Goal: Task Accomplishment & Management: Manage account settings

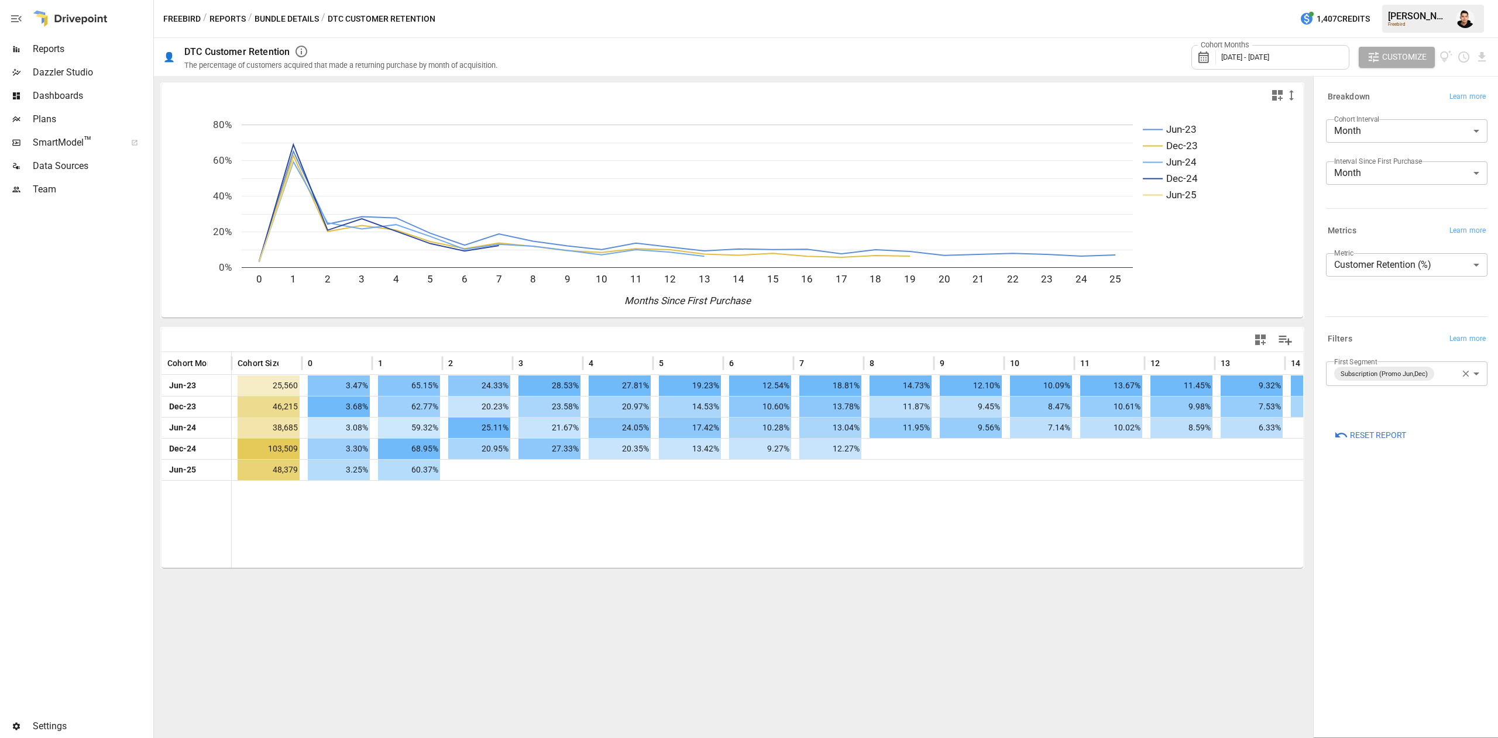
click at [294, 29] on div "Freebird / Reports / Bundle Details / DTC Customer Retention 1,407 Credits [PER…" at bounding box center [826, 18] width 1344 height 37
click at [295, 16] on button "Bundle Details" at bounding box center [287, 19] width 64 height 15
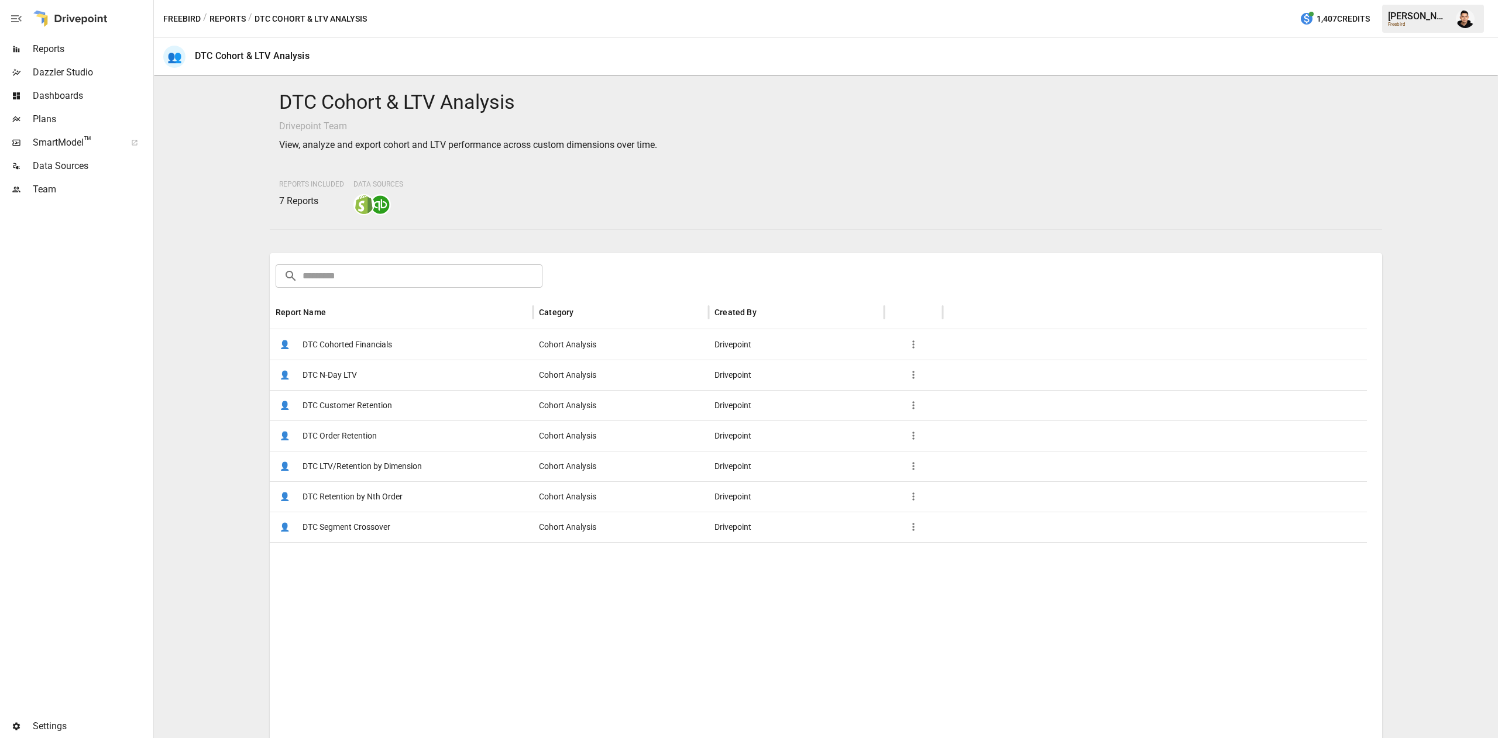
click at [362, 427] on span "DTC Order Retention" at bounding box center [339, 436] width 74 height 30
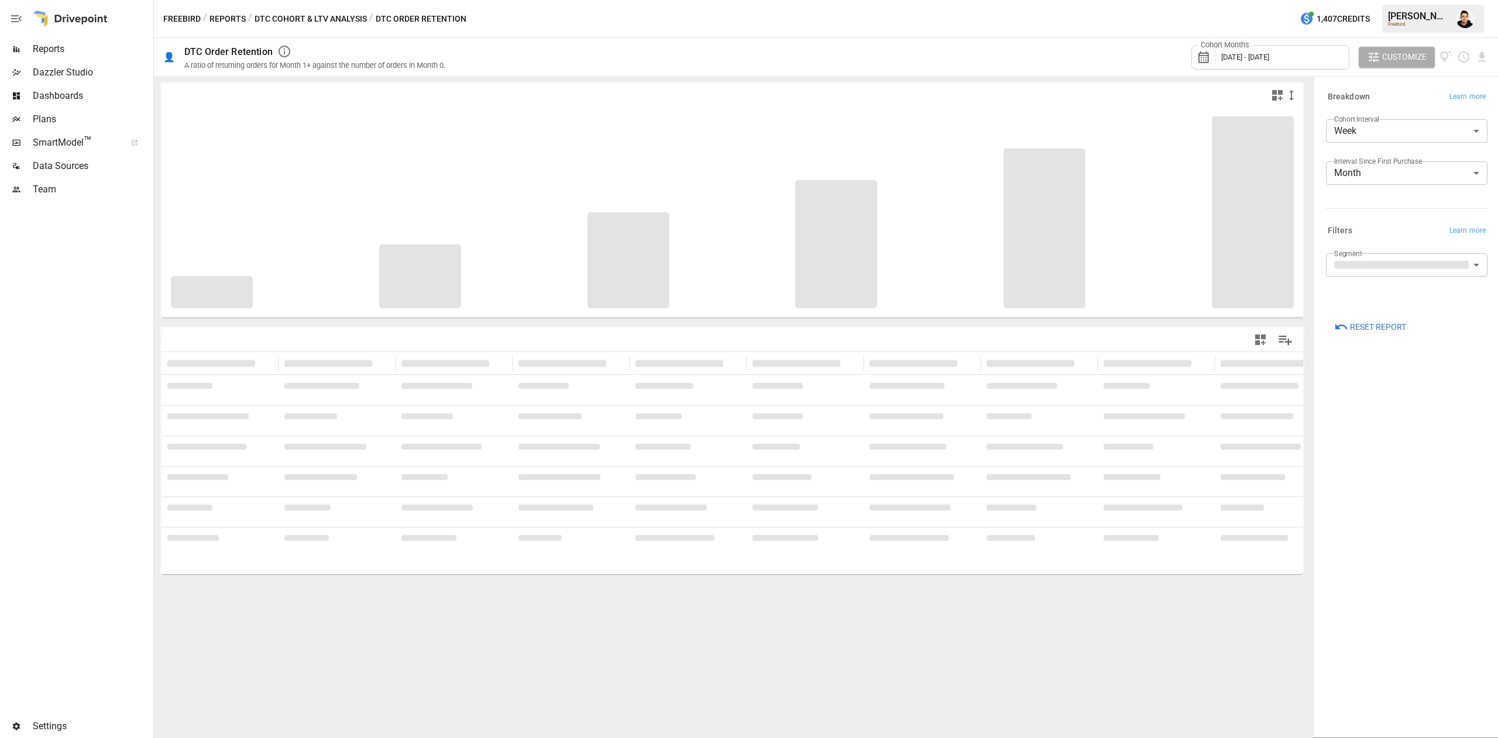
click at [1384, 279] on div "Segment ​" at bounding box center [1406, 269] width 161 height 33
click at [1404, 0] on body "Reports Dazzler Studio Dashboards Plans SmartModel ™ Data Sources Team Settings…" at bounding box center [749, 0] width 1498 height 0
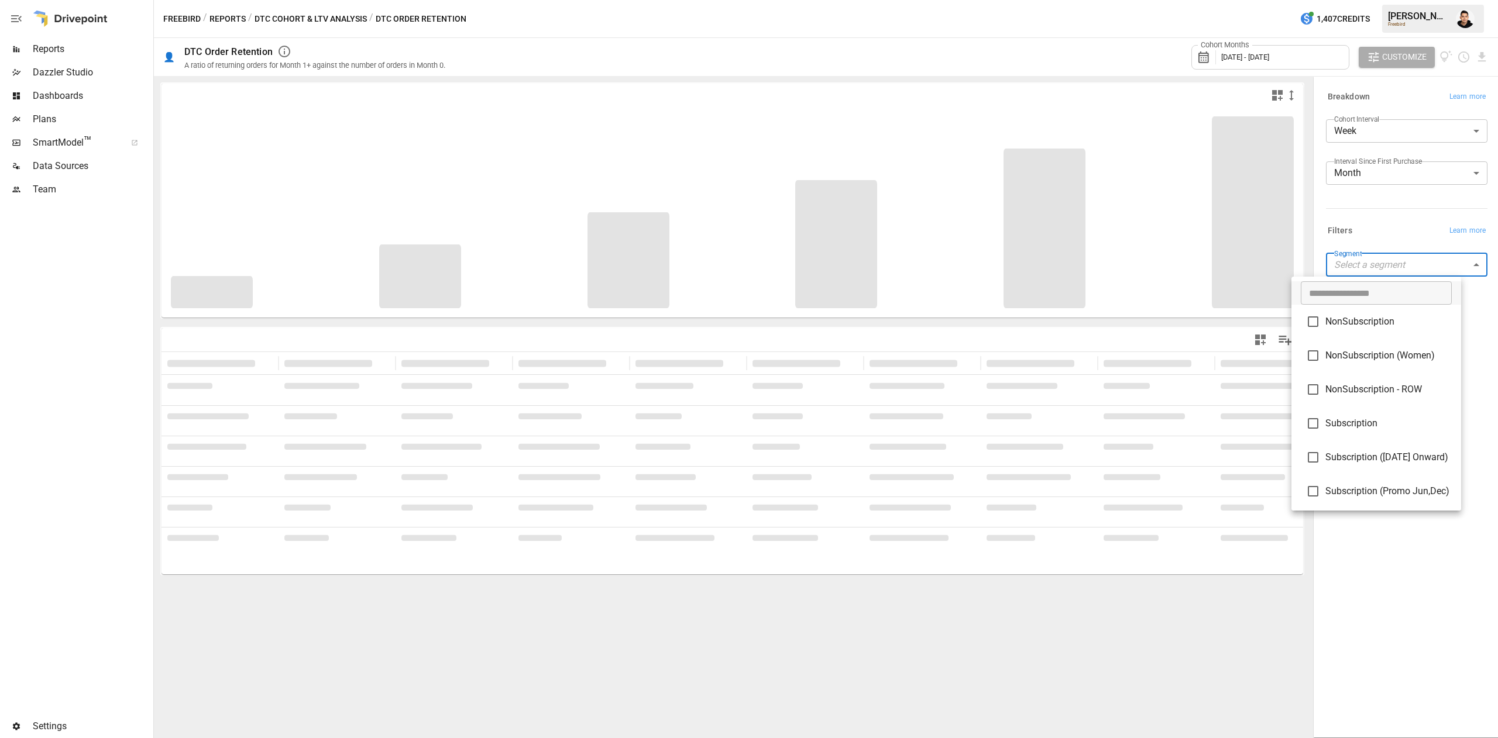
click at [1384, 205] on div at bounding box center [749, 369] width 1498 height 738
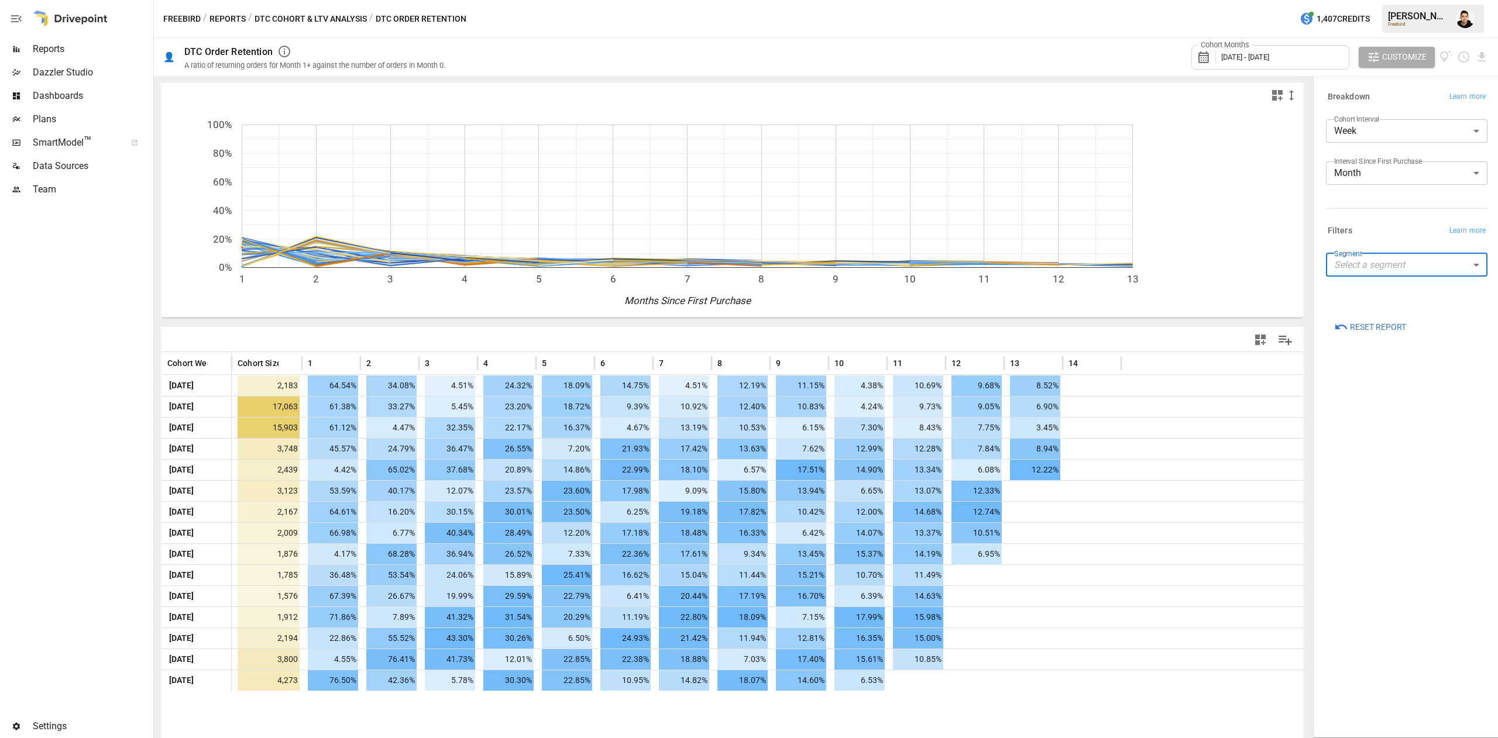
click at [1398, 0] on body "Reports Dazzler Studio Dashboards Plans SmartModel ™ Data Sources Team Settings…" at bounding box center [749, 0] width 1498 height 0
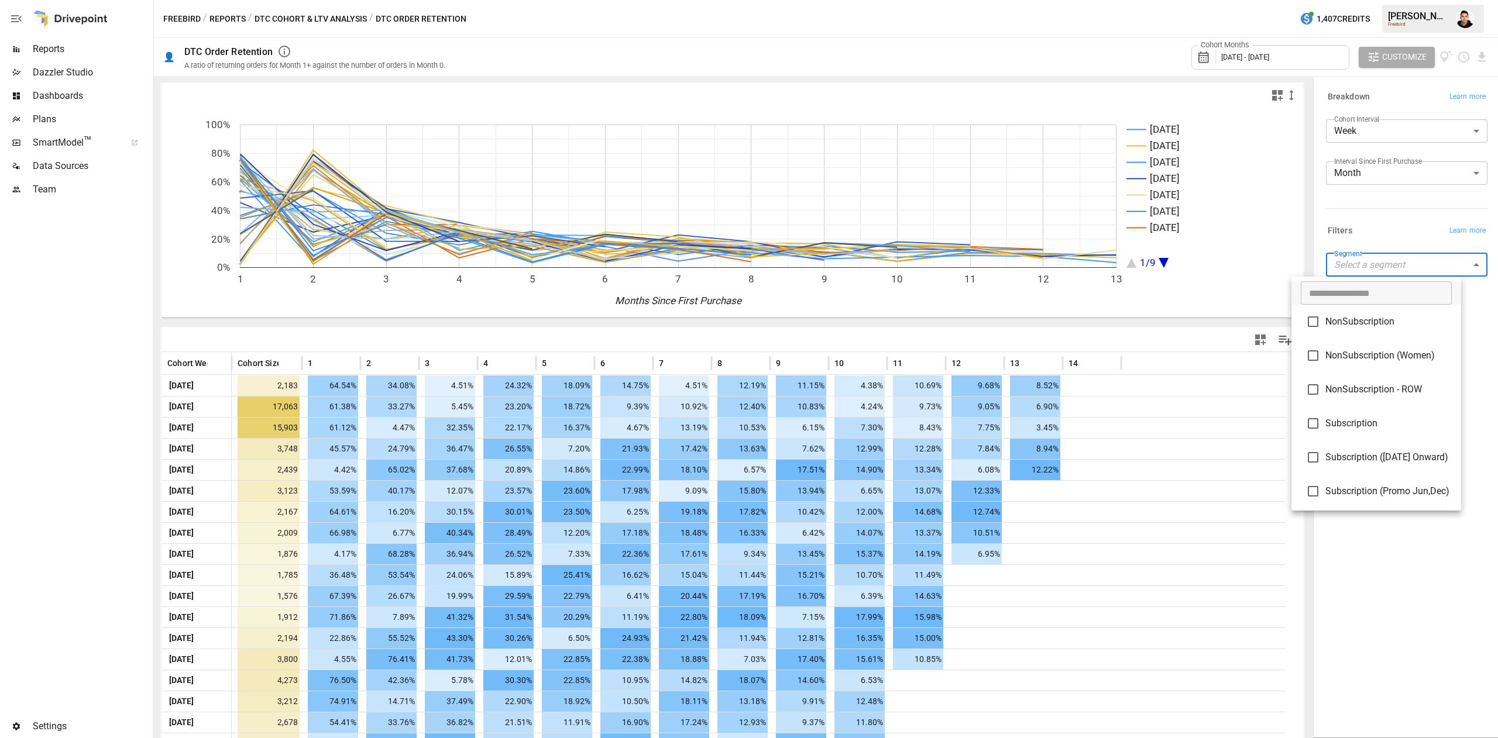
scroll to position [104, 0]
click at [1433, 381] on span "Subscription (Promo Jun,Dec)" at bounding box center [1388, 388] width 126 height 14
type input "**********"
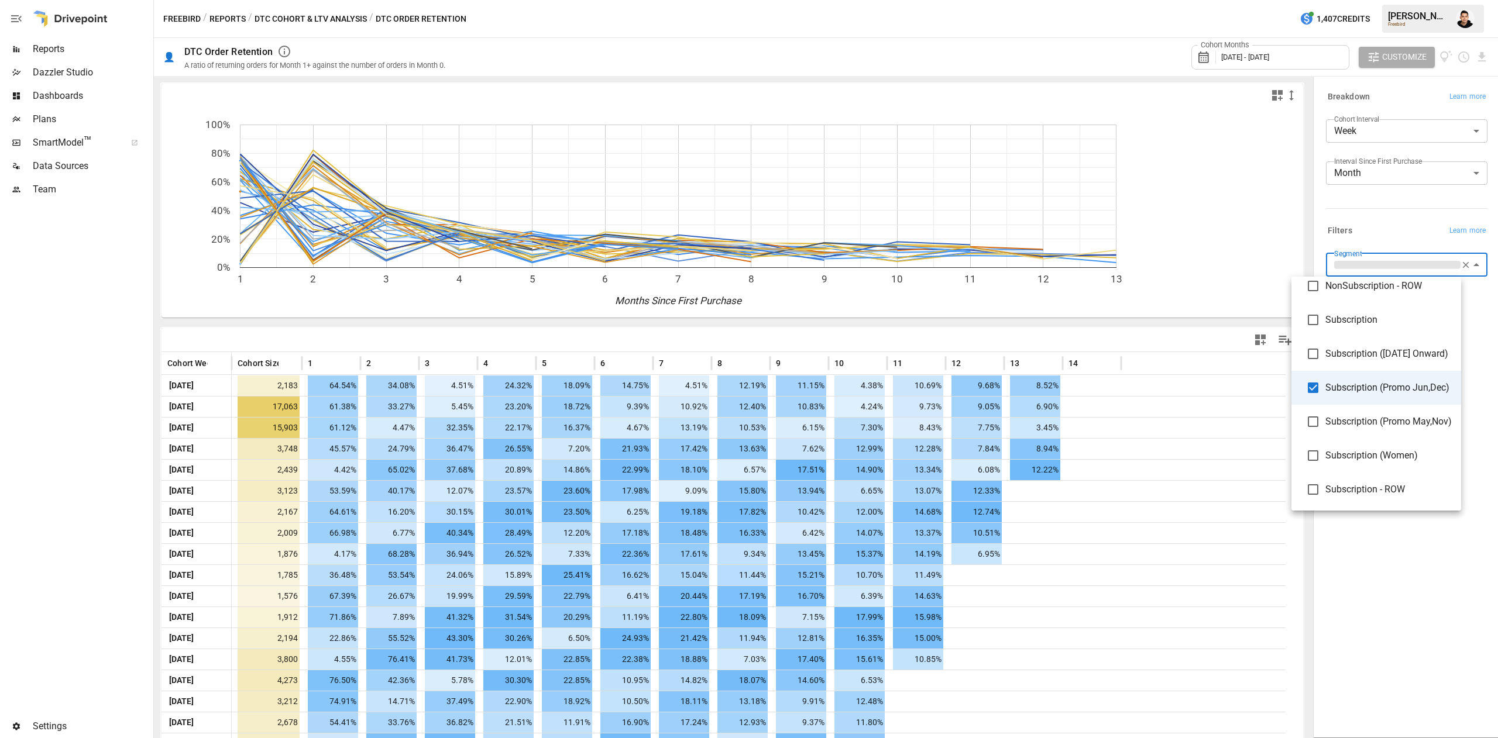
drag, startPoint x: 1428, startPoint y: 578, endPoint x: 1397, endPoint y: 363, distance: 217.5
click at [1428, 579] on div at bounding box center [749, 369] width 1498 height 738
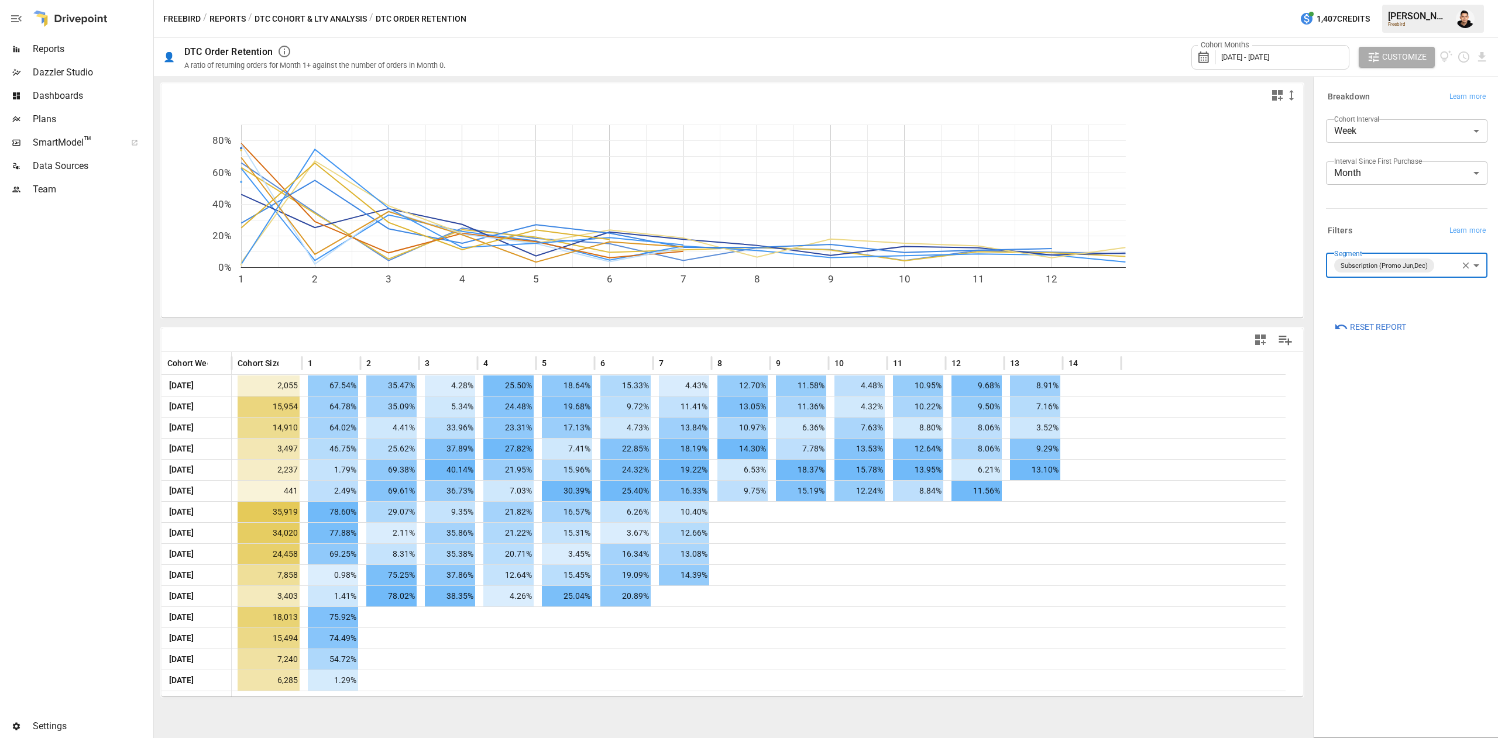
click at [1309, 54] on div "Cohort Months [DATE] - [DATE]" at bounding box center [1270, 57] width 158 height 25
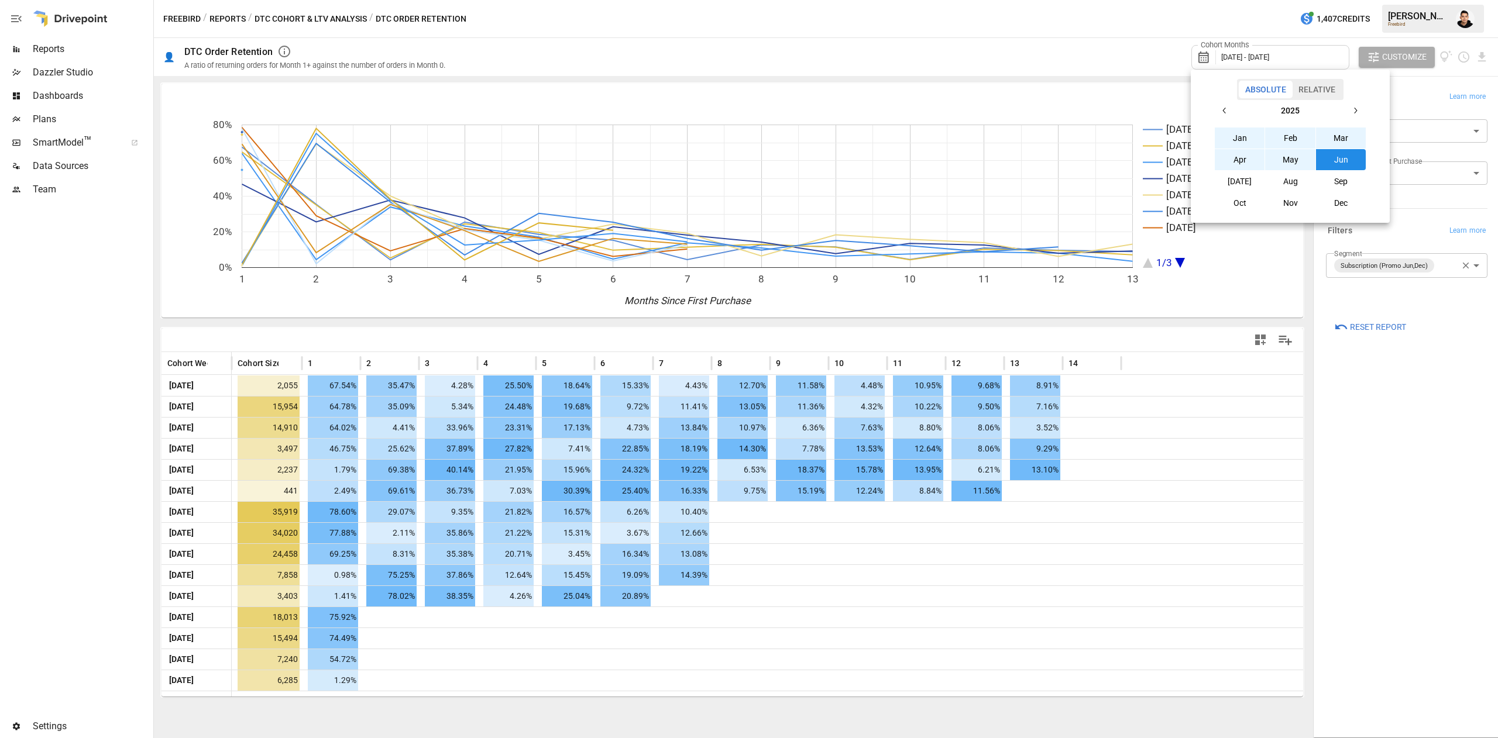
click at [1229, 112] on icon "button" at bounding box center [1224, 110] width 9 height 9
click at [1442, 531] on div at bounding box center [749, 369] width 1498 height 738
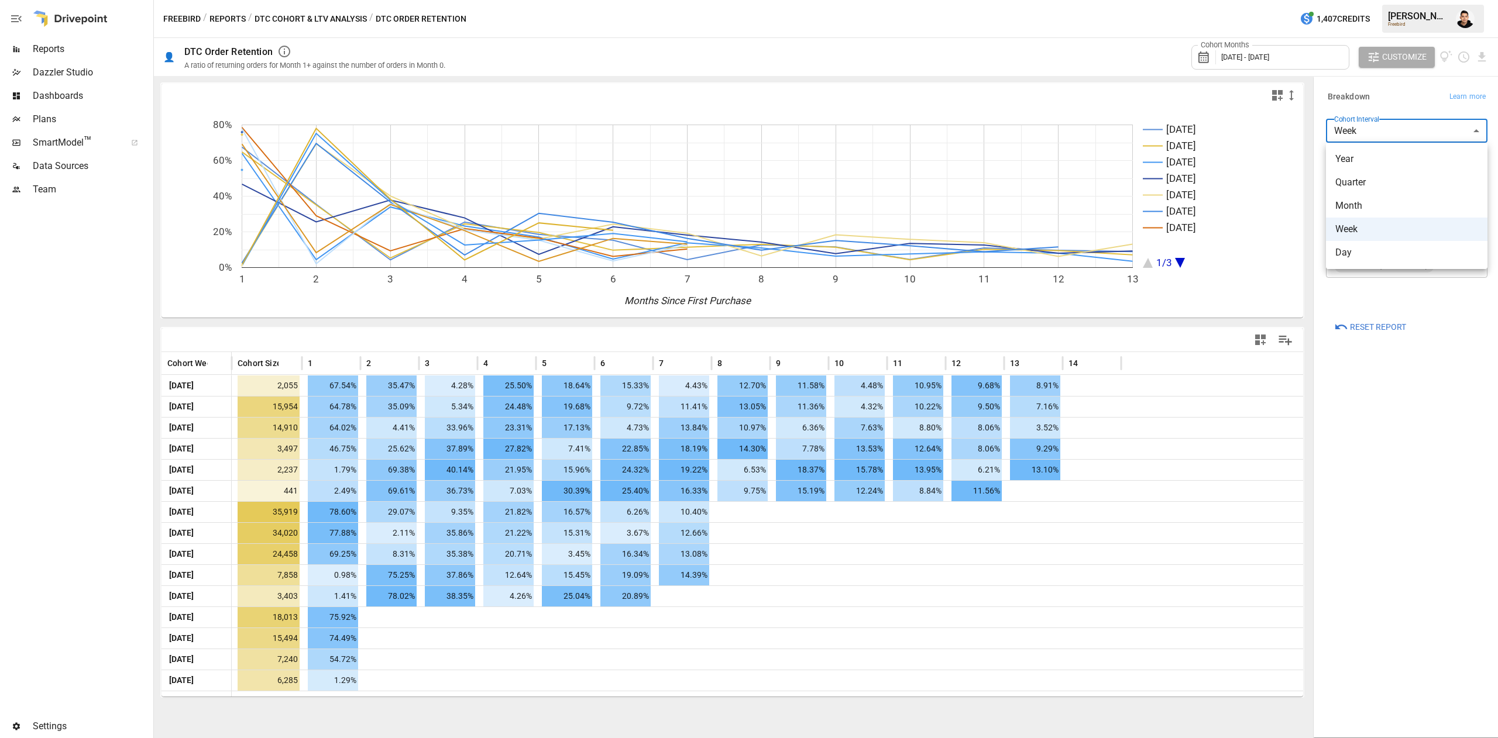
click at [1407, 0] on body "Reports Dazzler Studio Dashboards Plans SmartModel ™ Data Sources Team Settings…" at bounding box center [749, 0] width 1498 height 0
click at [1371, 208] on span "Month" at bounding box center [1406, 206] width 143 height 14
type input "*****"
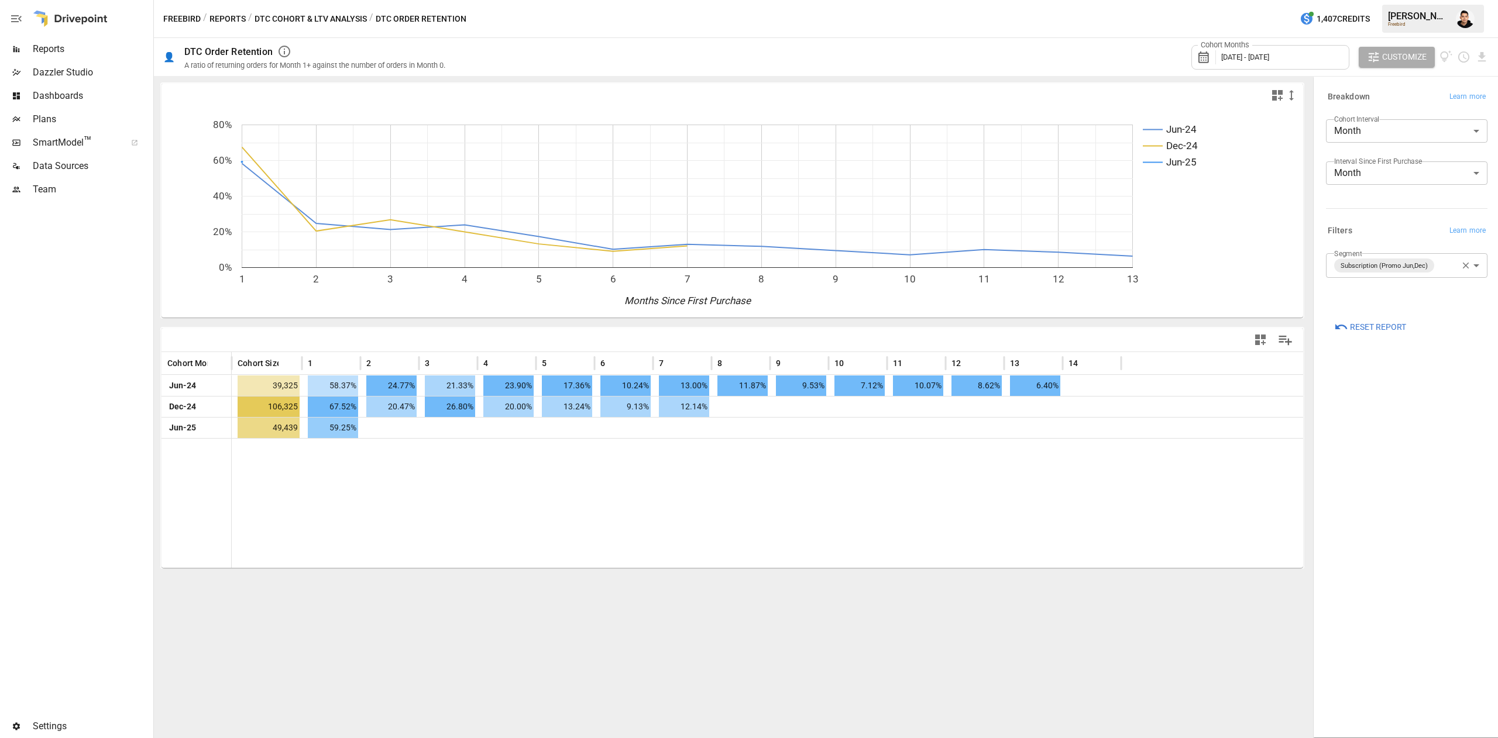
click at [1269, 60] on span "[DATE] - [DATE]" at bounding box center [1245, 57] width 48 height 9
click at [1227, 105] on button "button" at bounding box center [1224, 110] width 21 height 21
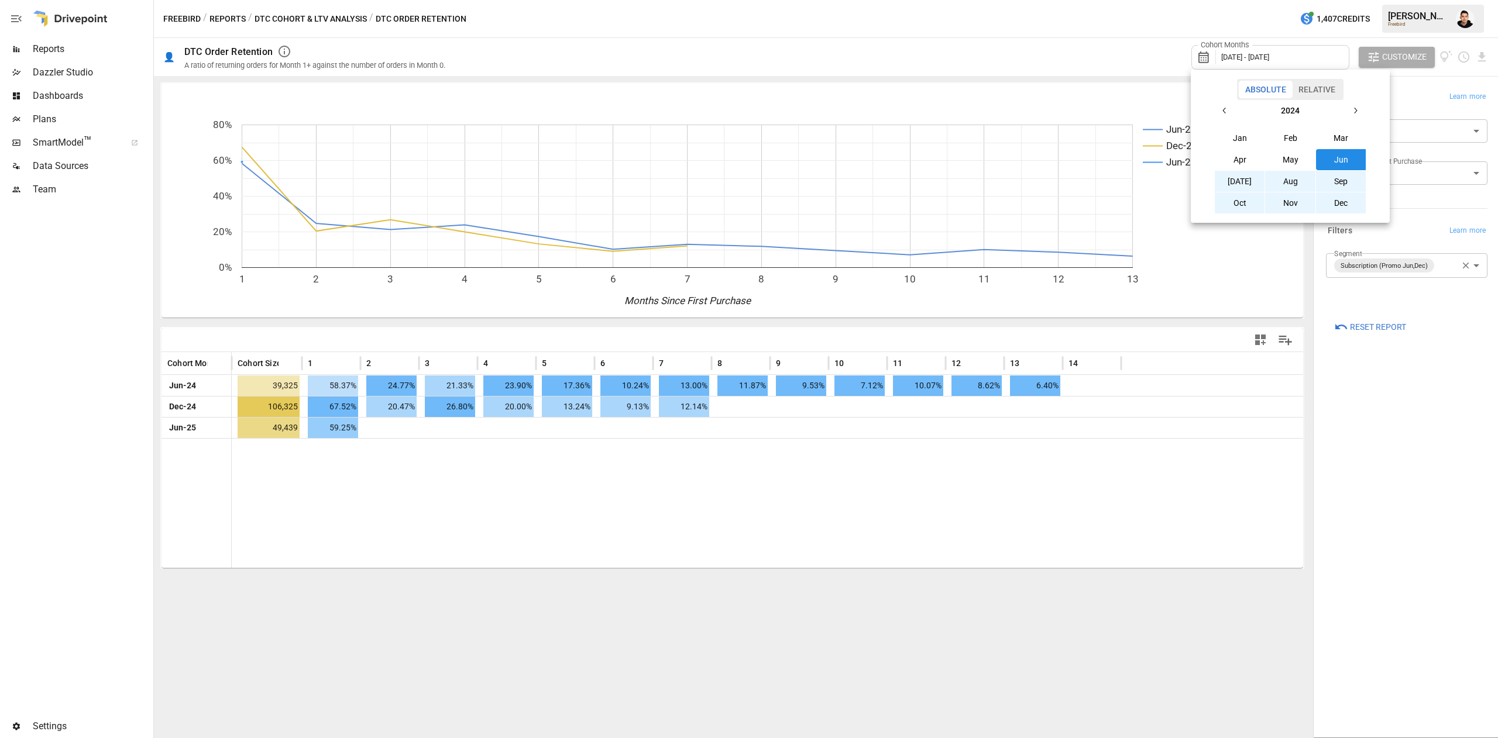
click at [1227, 105] on button "button" at bounding box center [1224, 110] width 21 height 21
click at [1236, 137] on button "Jan" at bounding box center [1240, 138] width 50 height 21
click at [1354, 111] on icon "button" at bounding box center [1354, 110] width 9 height 9
click at [1250, 171] on button "[DATE]" at bounding box center [1240, 181] width 50 height 21
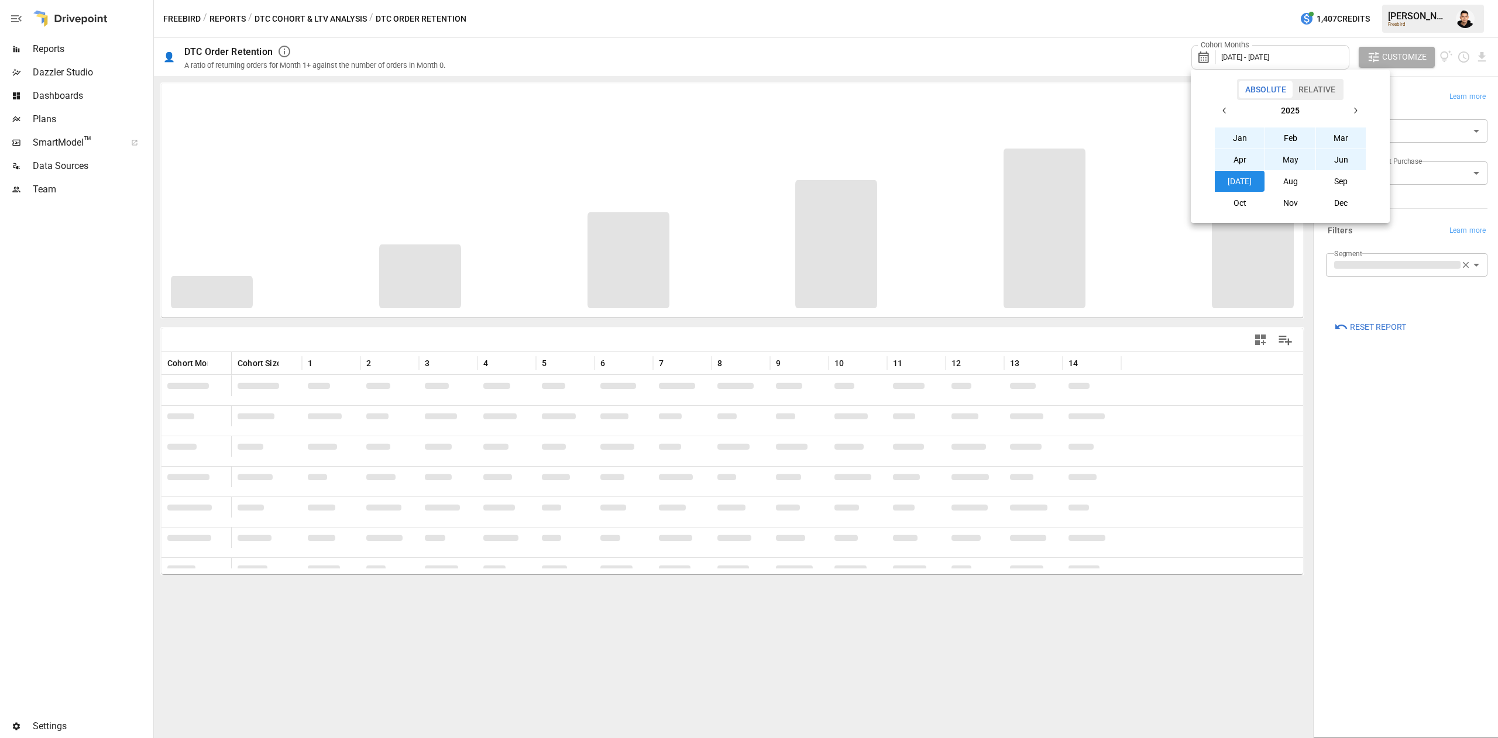
click at [1417, 451] on div at bounding box center [749, 369] width 1498 height 738
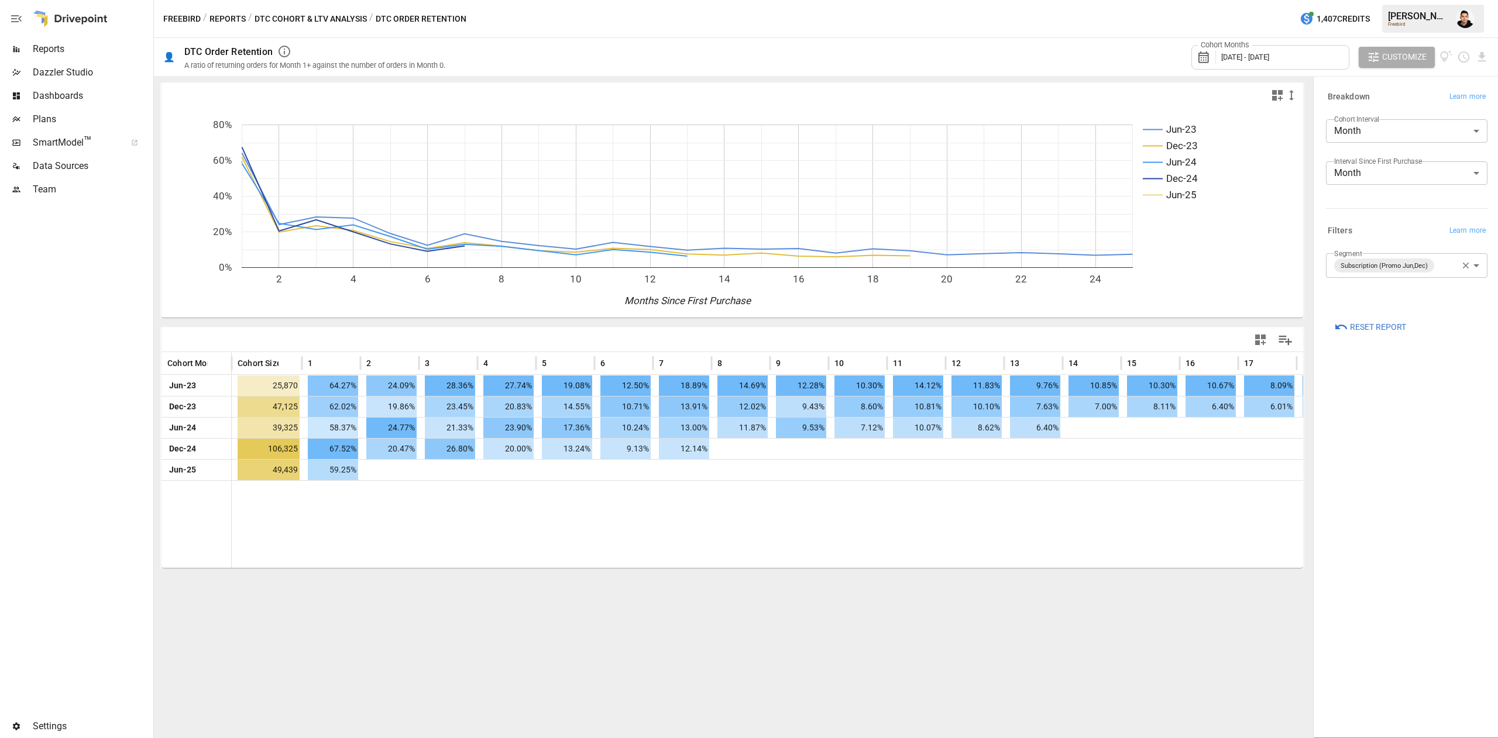
click at [1467, 0] on body "Reports Dazzler Studio Dashboards Plans SmartModel ™ Data Sources Team Settings…" at bounding box center [749, 0] width 1498 height 0
click at [1389, 0] on body "Reports Dazzler Studio Dashboards Plans SmartModel ™ Data Sources Team Settings…" at bounding box center [749, 0] width 1498 height 0
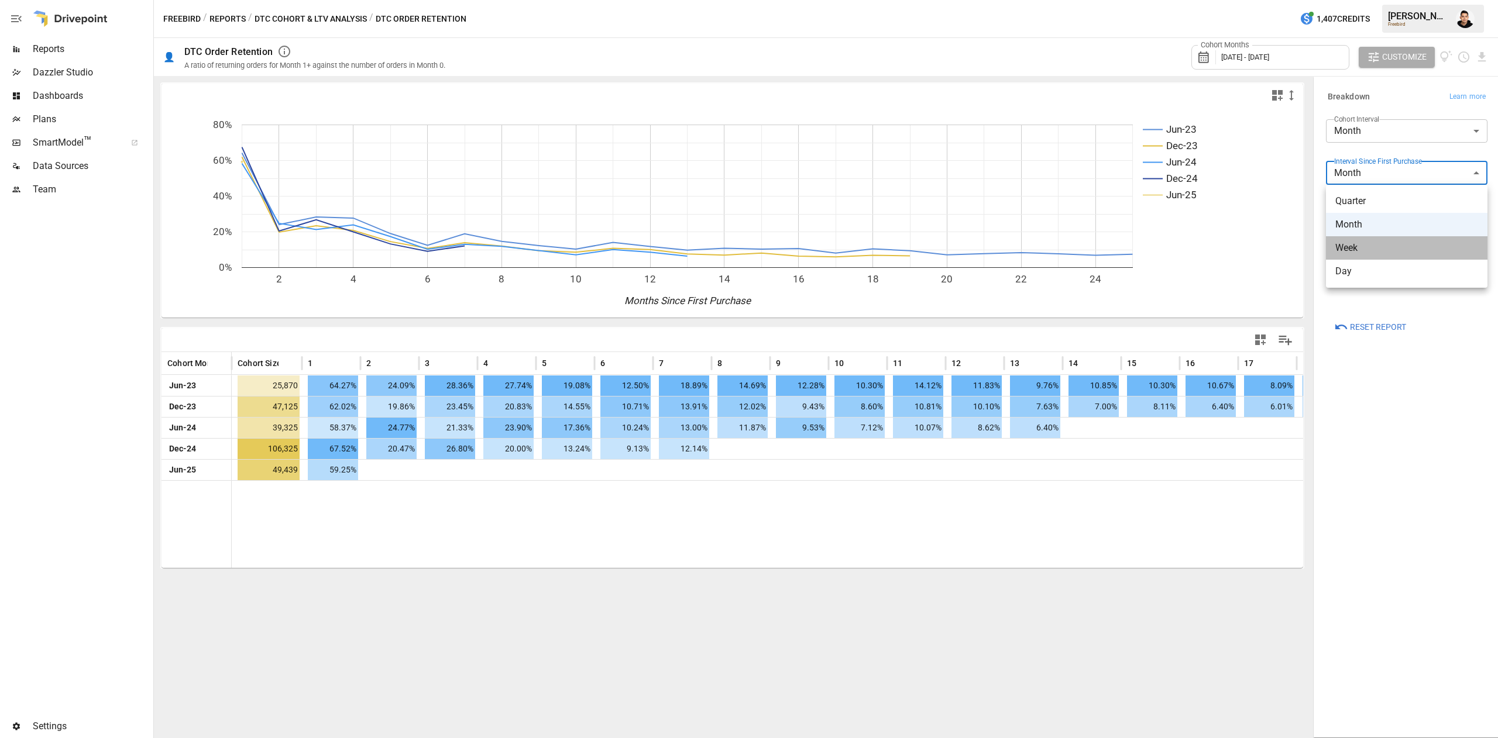
click at [1379, 249] on span "Week" at bounding box center [1406, 248] width 143 height 14
type input "****"
